Goal: Task Accomplishment & Management: Manage account settings

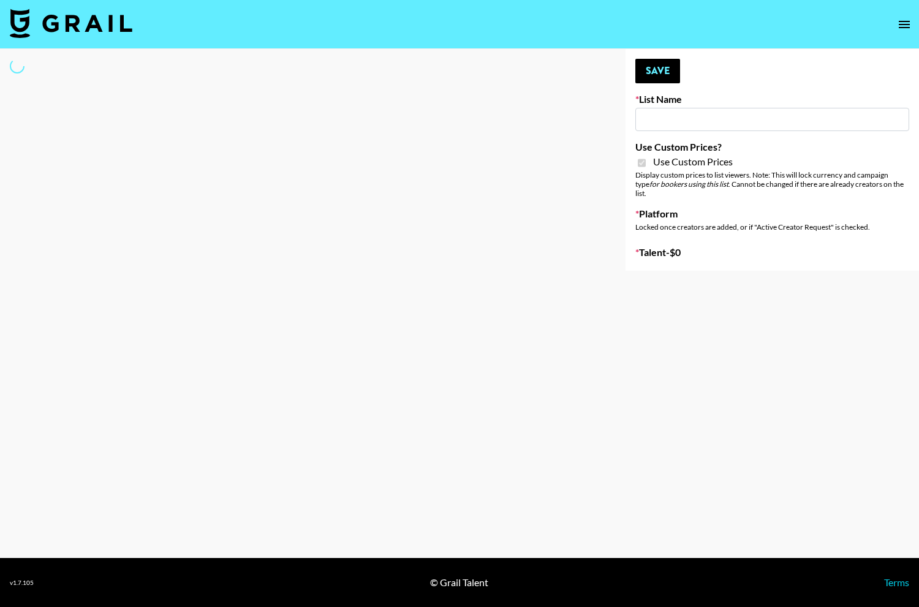
type input "Bumble ([DATE])"
checkbox input "true"
select select "Brand"
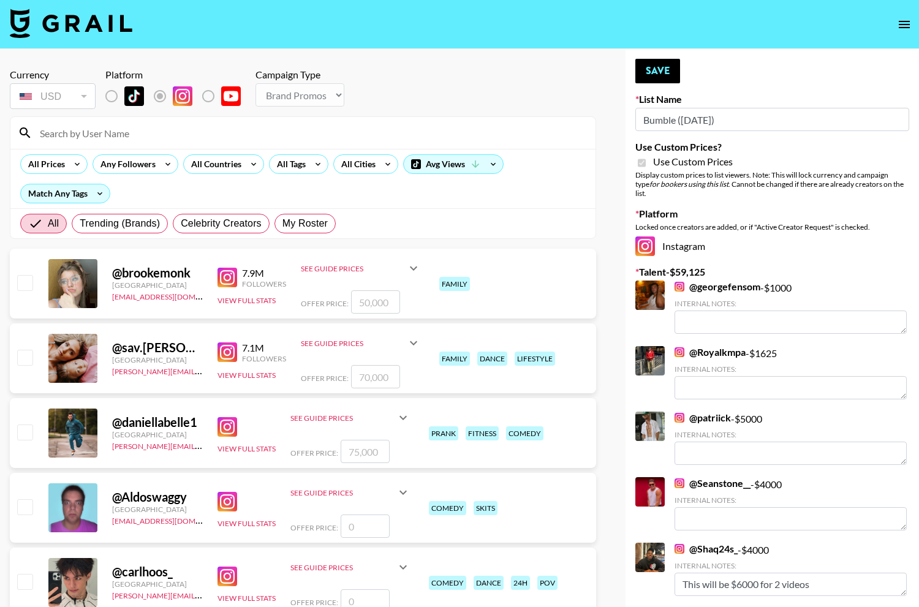
click at [282, 130] on input at bounding box center [309, 133] width 555 height 20
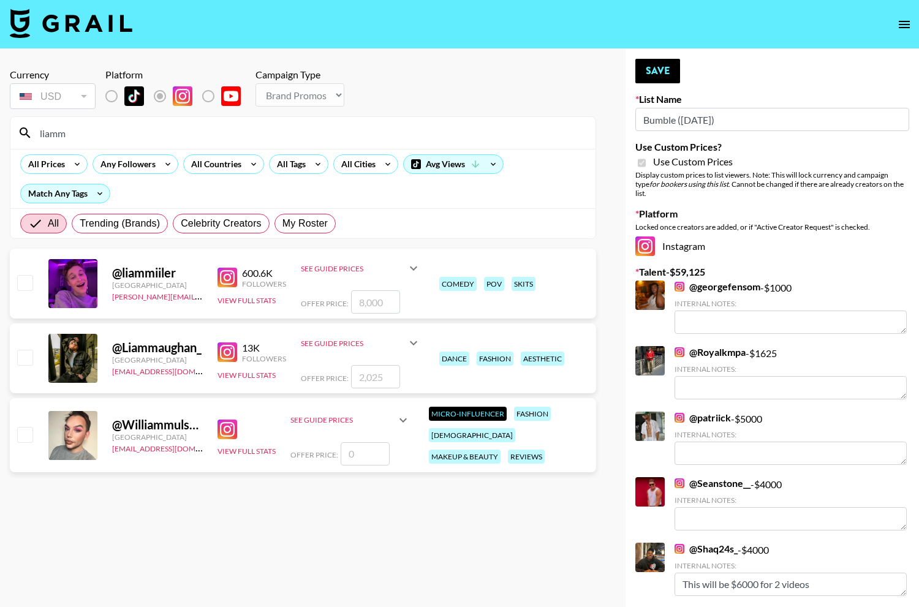
type input "liamm"
click at [374, 373] on input "number" at bounding box center [375, 376] width 49 height 23
checkbox input "true"
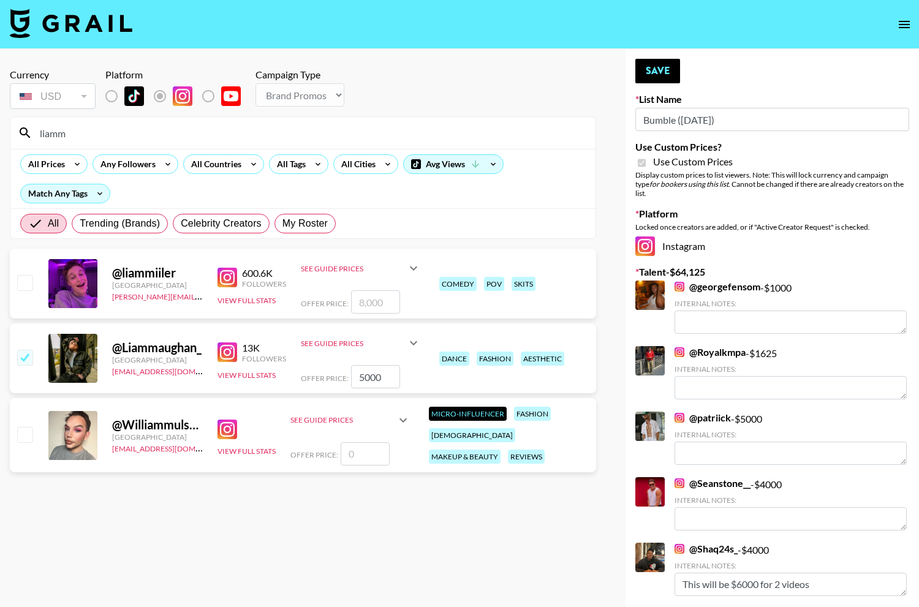
click at [367, 374] on input "5000" at bounding box center [375, 376] width 49 height 23
type input "500"
checkbox input "false"
checkbox input "true"
type input "4500"
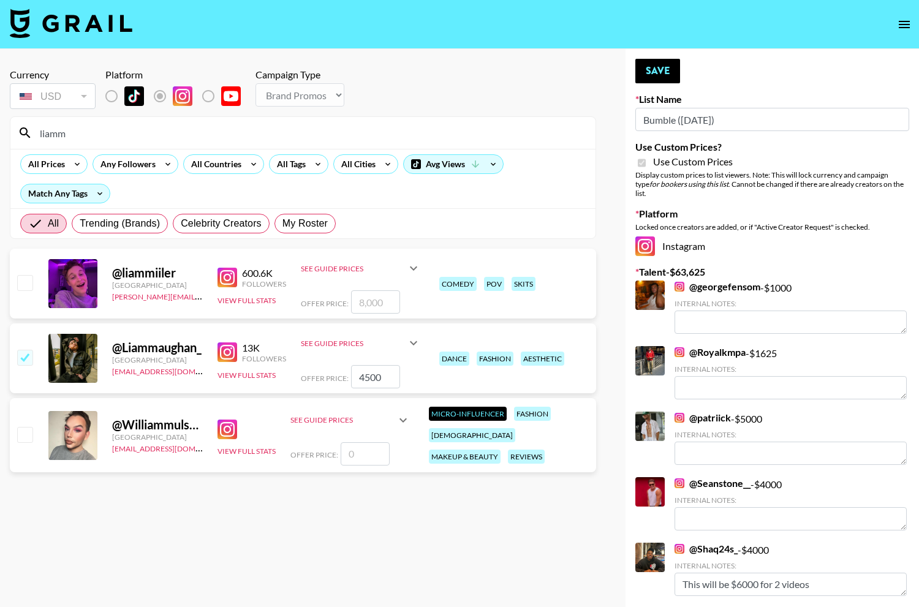
click at [368, 536] on section "Currency USD USD ​ Platform Campaign Type Choose Type... Song Promos Brand Prom…" at bounding box center [303, 313] width 586 height 509
click at [647, 63] on button "Save" at bounding box center [657, 71] width 45 height 24
